Goal: Find specific page/section: Find specific page/section

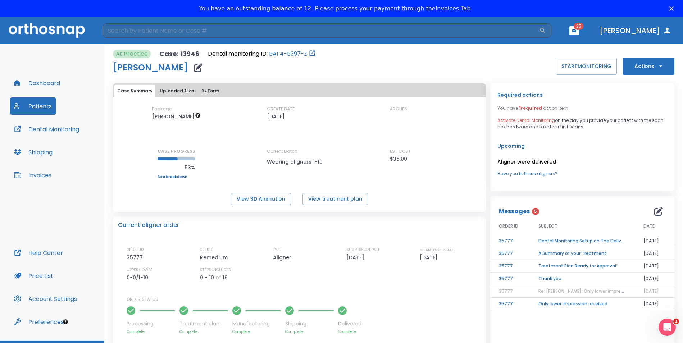
click at [31, 102] on button "Patients" at bounding box center [33, 105] width 46 height 17
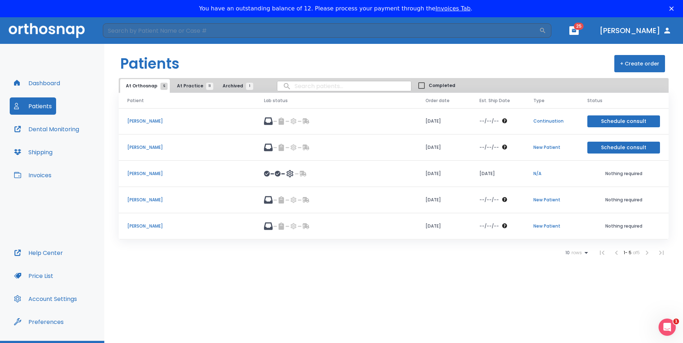
click at [307, 85] on input "search" at bounding box center [344, 86] width 134 height 14
type input "varakhin"
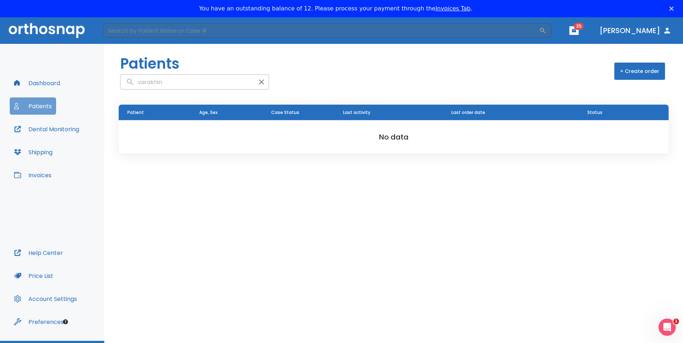
click at [40, 103] on button "Patients" at bounding box center [33, 105] width 46 height 17
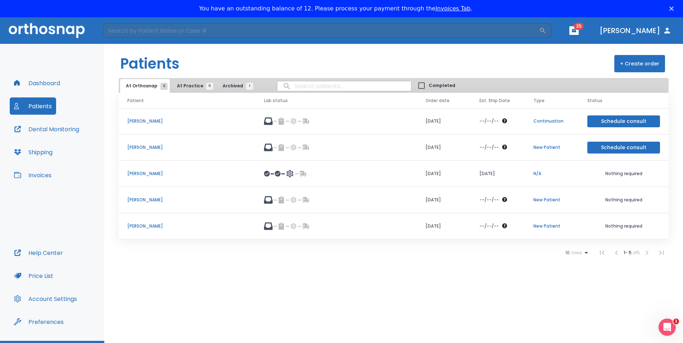
click at [188, 87] on span "At Practice 11" at bounding box center [193, 86] width 33 height 6
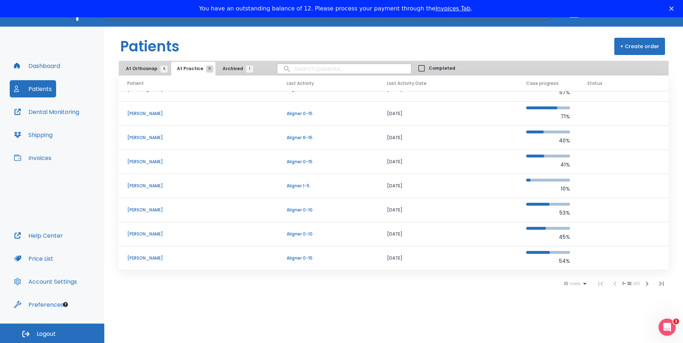
scroll to position [26, 0]
